Goal: Navigation & Orientation: Find specific page/section

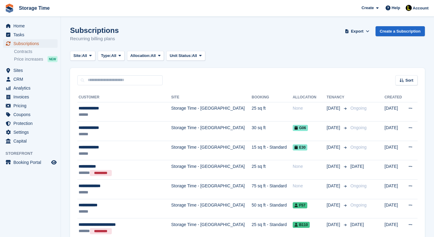
click at [22, 46] on span "Subscriptions" at bounding box center [31, 43] width 37 height 9
click at [25, 26] on span "Home" at bounding box center [31, 26] width 37 height 9
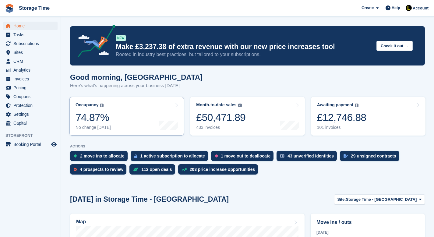
click at [136, 110] on link "Occupancy The percentage of all currently allocated units in terms of area. Inc…" at bounding box center [126, 116] width 115 height 39
click at [176, 104] on icon at bounding box center [176, 105] width 3 height 5
